Goal: Task Accomplishment & Management: Complete application form

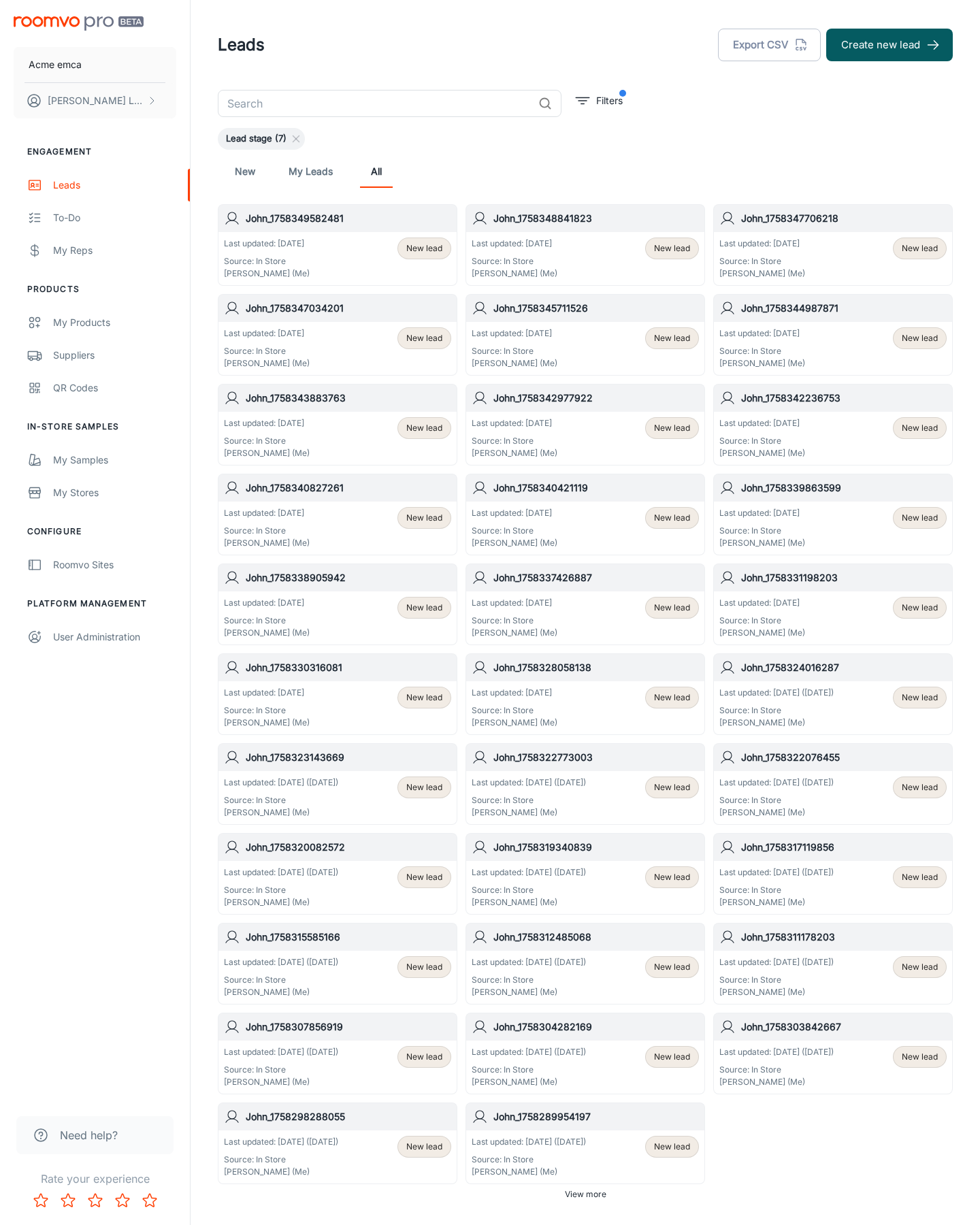
click at [890, 45] on button "Create new lead" at bounding box center [889, 45] width 127 height 33
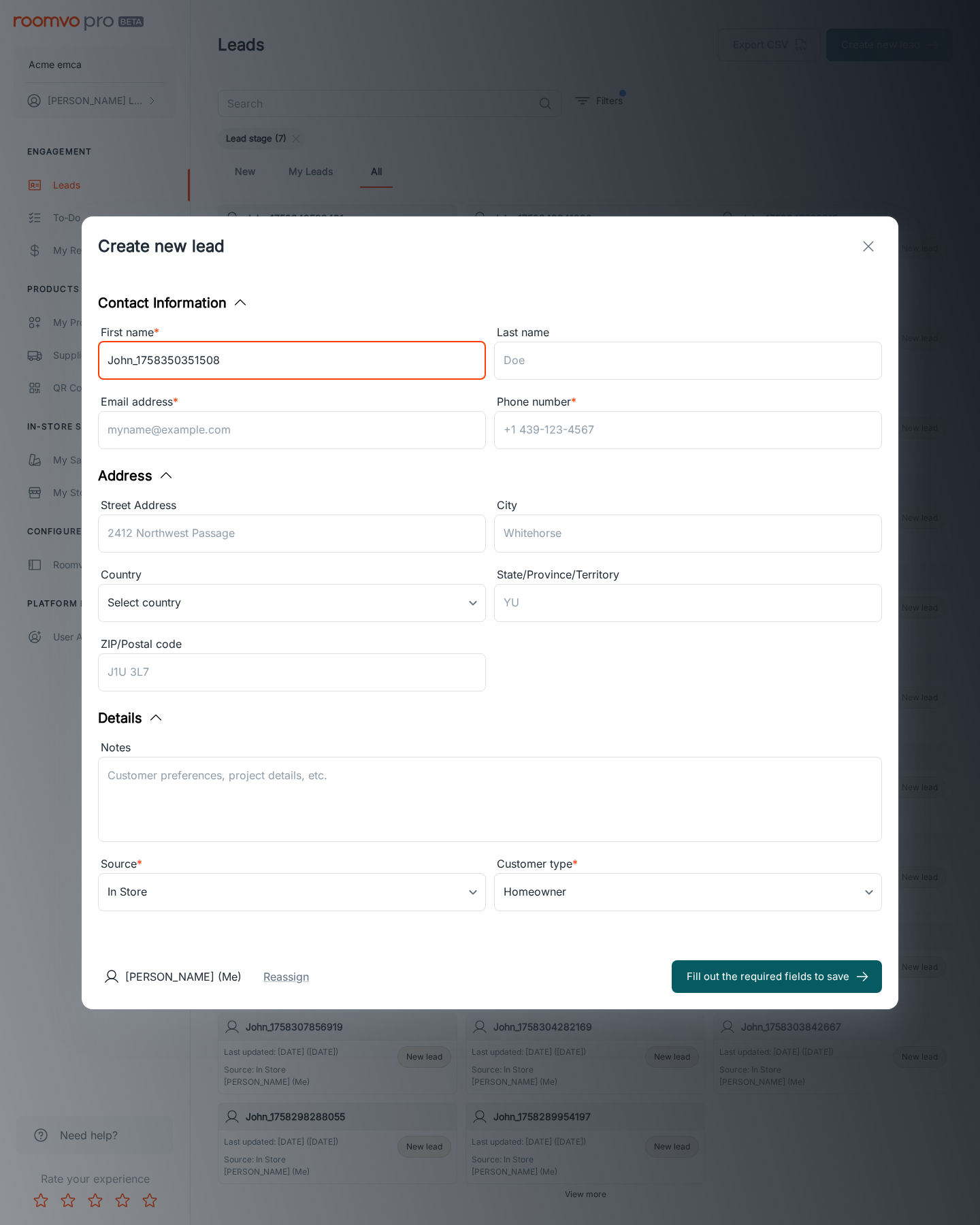
type input "John_1758350351508"
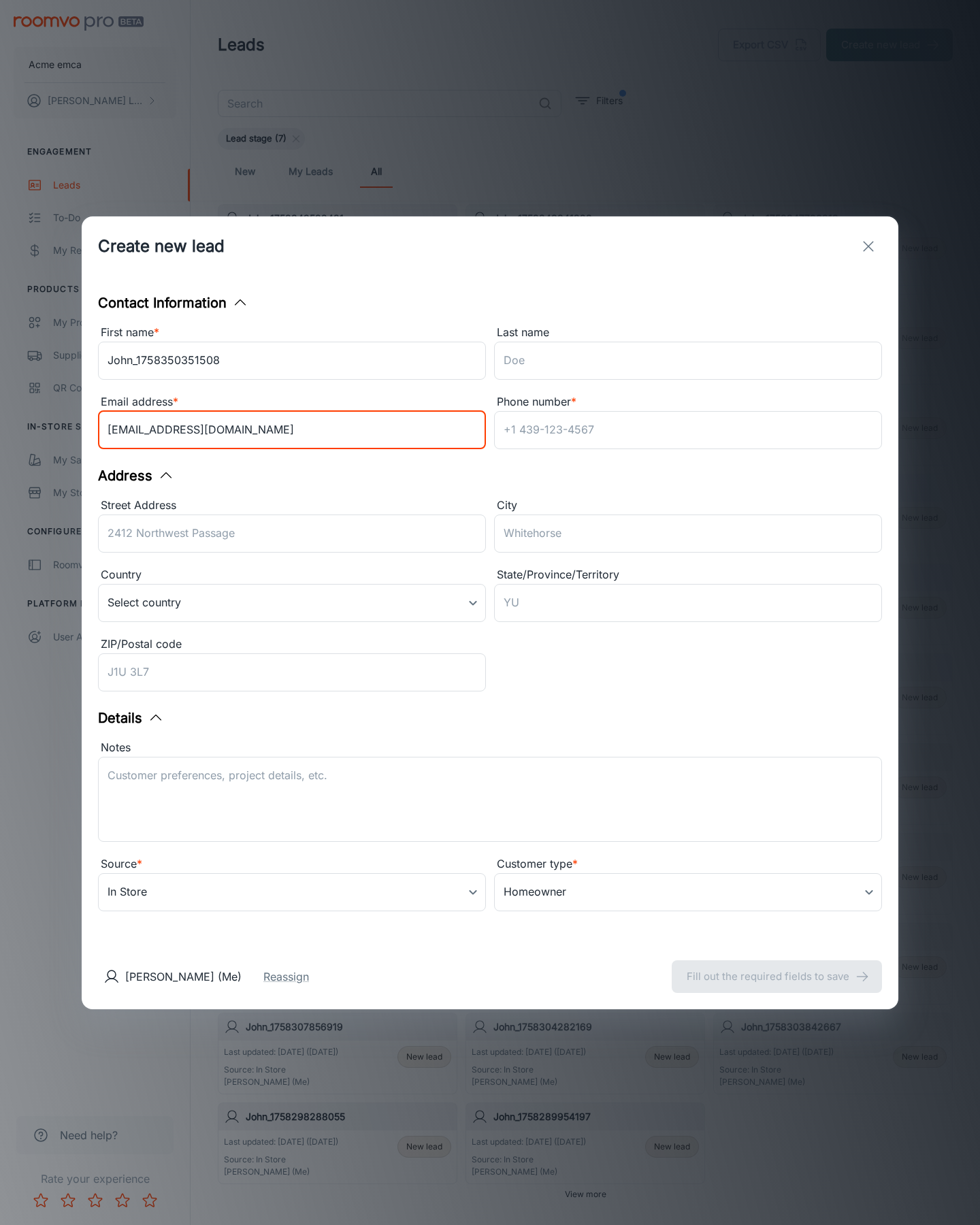
type input "[EMAIL_ADDRESS][DOMAIN_NAME]"
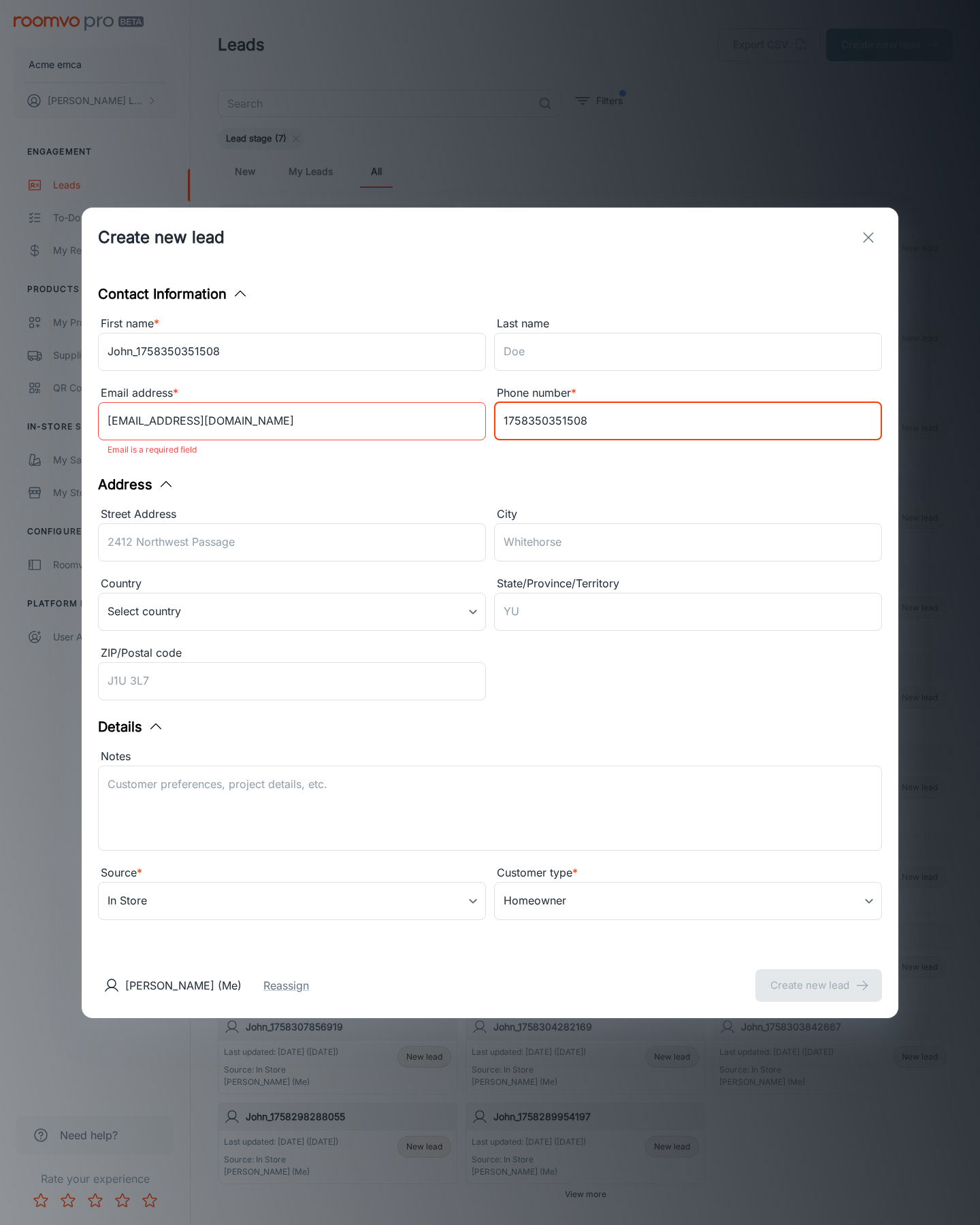
type input "1758350351508"
click at [819, 976] on button "Create new lead" at bounding box center [818, 985] width 127 height 33
